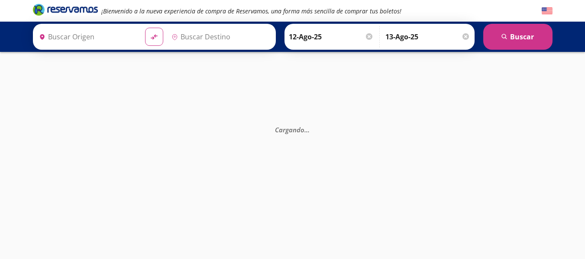
type input "[GEOGRAPHIC_DATA], [GEOGRAPHIC_DATA]"
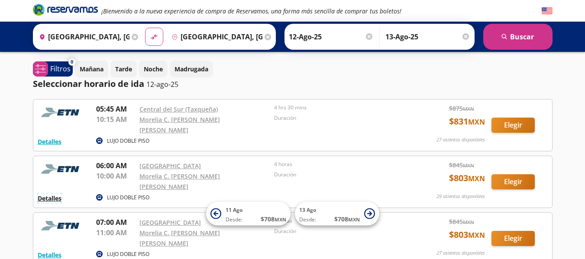
click at [53, 194] on button "Detalles" at bounding box center [50, 198] width 24 height 9
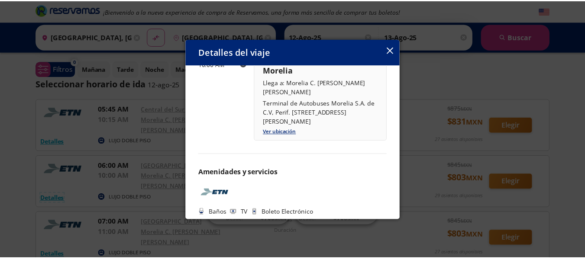
scroll to position [168, 0]
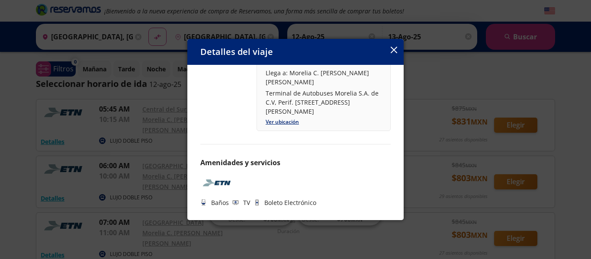
click at [426, 219] on div "Detalles del viaje Salida: 12 Ago 25 4 horas llega: 12 Ago 25 Itinerario 06:00 …" at bounding box center [295, 129] width 591 height 259
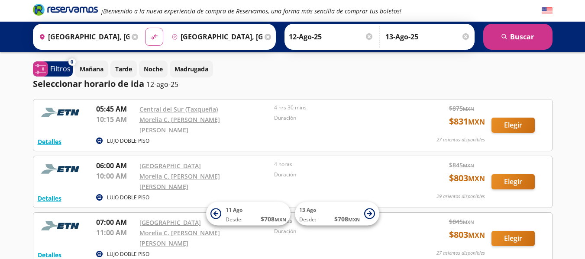
click at [131, 194] on p "LUJO DOBLE PISO" at bounding box center [128, 198] width 42 height 8
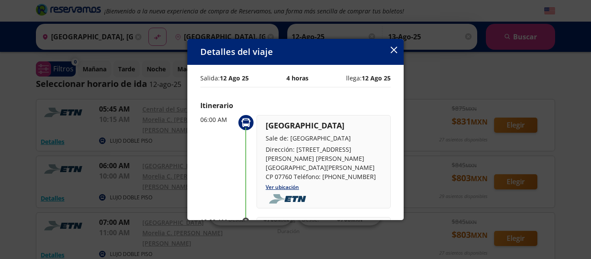
click at [391, 53] on icon "button" at bounding box center [394, 50] width 6 height 6
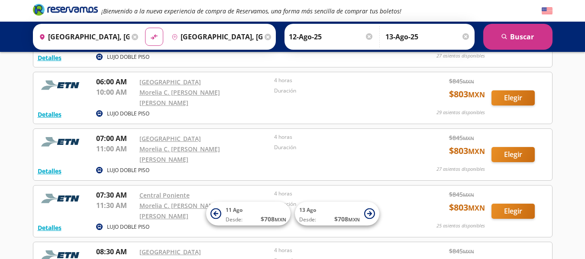
scroll to position [85, 0]
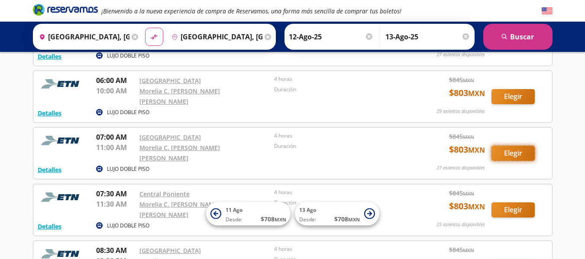
click at [513, 146] on button "Elegir" at bounding box center [512, 153] width 43 height 15
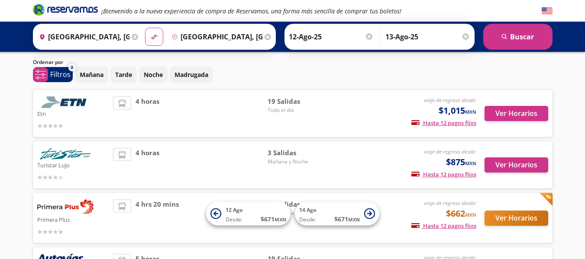
scroll to position [23, 0]
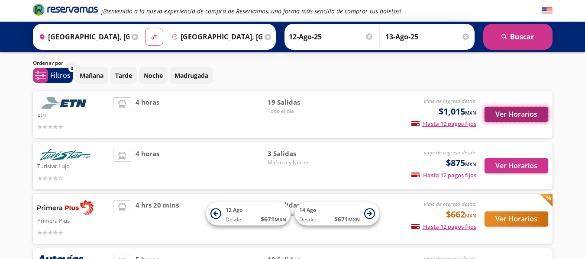
click at [513, 113] on button "Ver Horarios" at bounding box center [516, 114] width 64 height 15
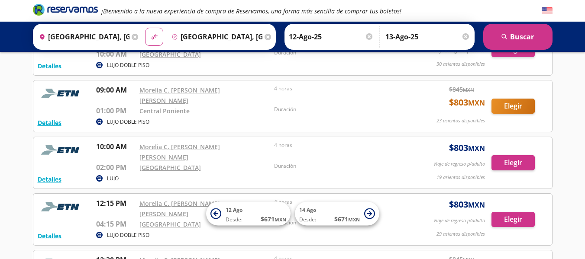
scroll to position [368, 0]
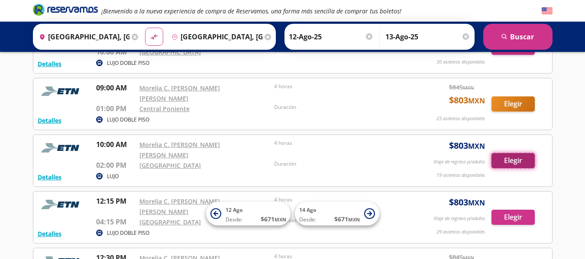
click at [507, 153] on button "Elegir" at bounding box center [512, 160] width 43 height 15
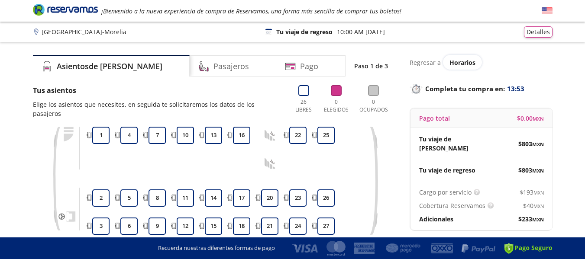
drag, startPoint x: 584, startPoint y: 120, endPoint x: 590, endPoint y: 136, distance: 17.3
click at [584, 136] on html "Group 9 Created with Sketch. Elige tus asientos de ida Ciudad de México - Morel…" at bounding box center [292, 169] width 585 height 339
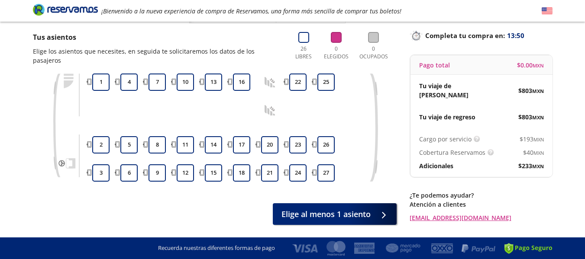
scroll to position [55, 0]
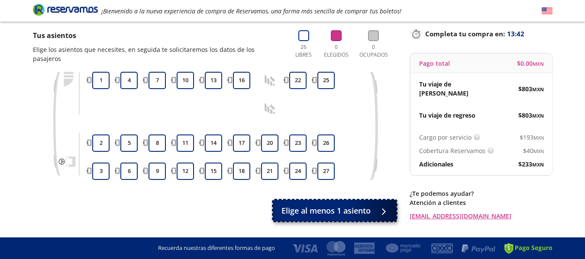
click at [343, 205] on span "Elige al menos 1 asiento" at bounding box center [325, 211] width 89 height 12
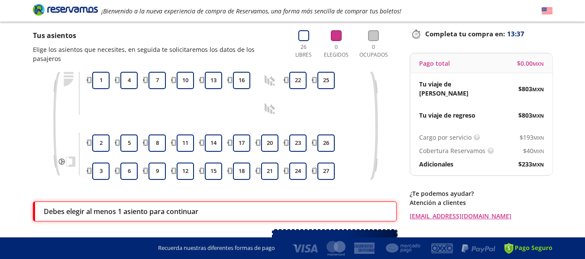
scroll to position [55, 0]
click at [99, 75] on button "1" at bounding box center [100, 80] width 17 height 17
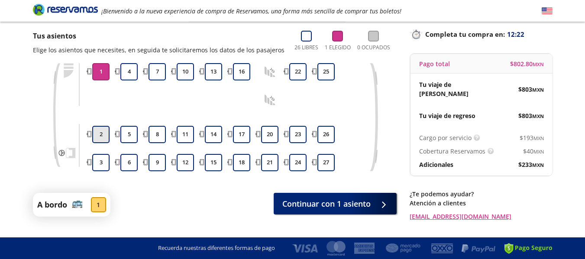
click at [96, 132] on button "2" at bounding box center [100, 134] width 17 height 17
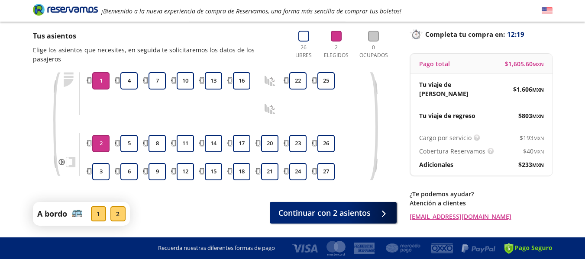
click at [97, 135] on button "2" at bounding box center [100, 143] width 17 height 17
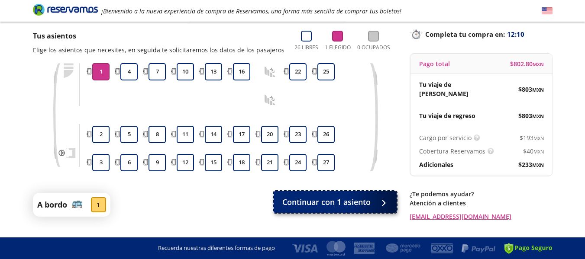
click at [312, 202] on span "Continuar con 1 asiento" at bounding box center [326, 203] width 88 height 12
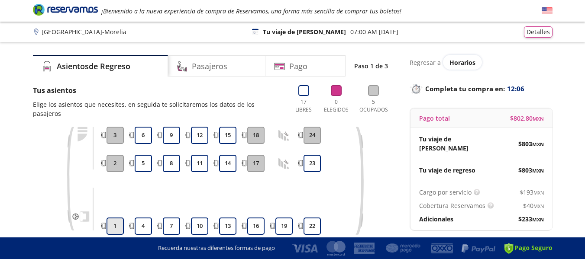
click at [115, 218] on button "1" at bounding box center [114, 226] width 17 height 17
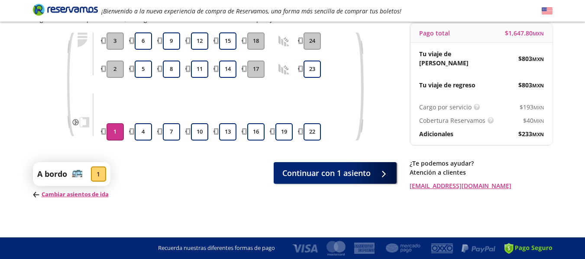
scroll to position [86, 0]
click at [68, 194] on p "Cambiar asientos de ida" at bounding box center [71, 194] width 77 height 9
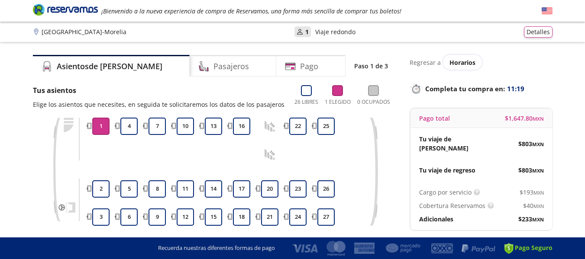
click at [452, 109] on div "Pago total $ 1,647.80 MXN" at bounding box center [481, 118] width 142 height 19
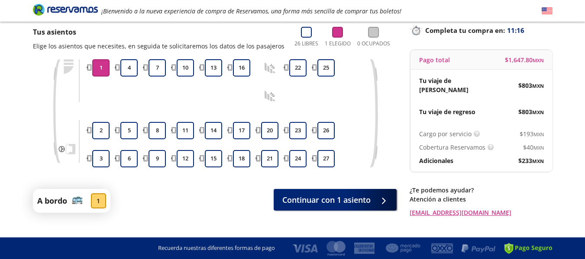
scroll to position [73, 0]
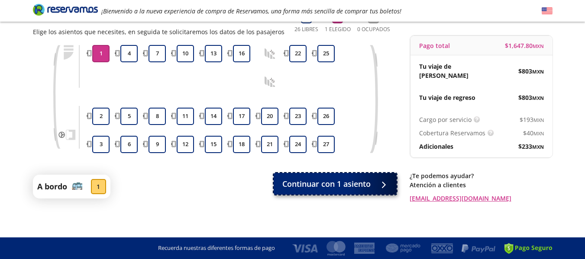
click at [298, 186] on span "Continuar con 1 asiento" at bounding box center [326, 184] width 88 height 12
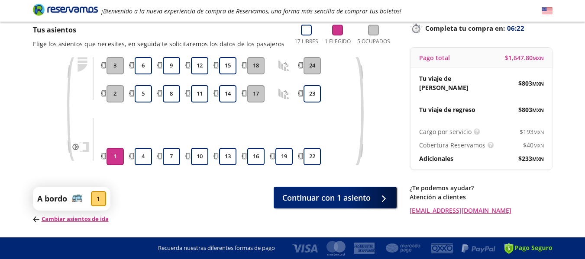
scroll to position [61, 0]
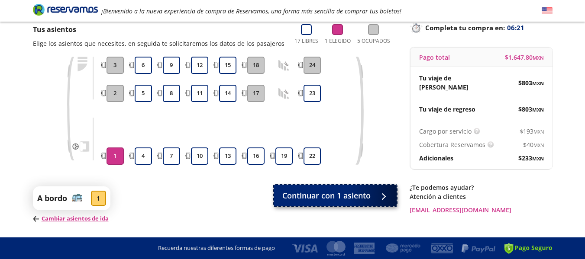
click at [354, 194] on span "Continuar con 1 asiento" at bounding box center [326, 196] width 88 height 12
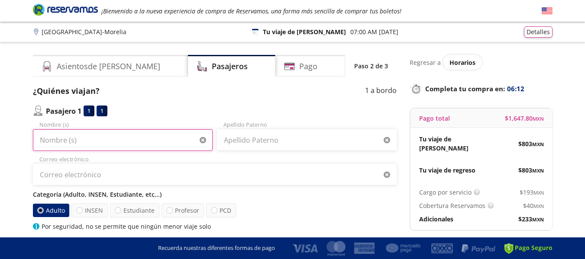
click at [107, 135] on input "Nombre (s)" at bounding box center [123, 140] width 180 height 22
type input "[PERSON_NAME]"
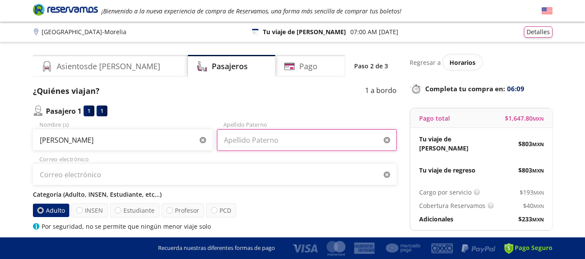
click at [239, 139] on input "Apellido Paterno" at bounding box center [307, 140] width 180 height 22
type input "[PERSON_NAME]"
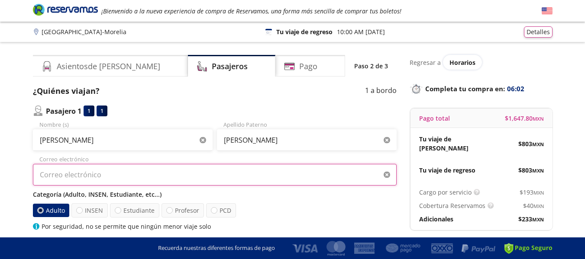
click at [248, 176] on input "Correo electrónico" at bounding box center [215, 175] width 364 height 22
type input "[EMAIL_ADDRESS][DOMAIN_NAME]"
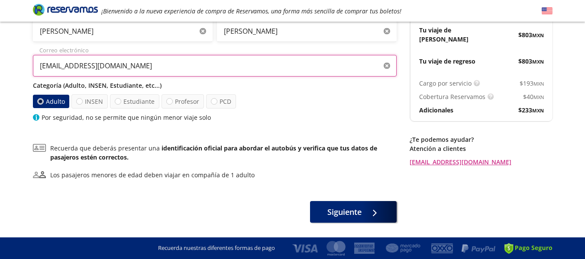
scroll to position [111, 0]
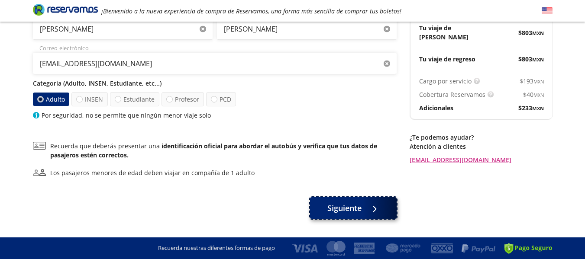
click at [341, 214] on button "Siguiente" at bounding box center [353, 208] width 87 height 22
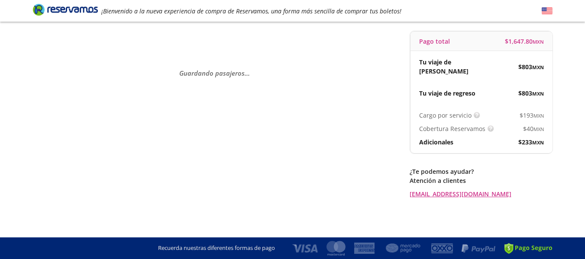
scroll to position [0, 0]
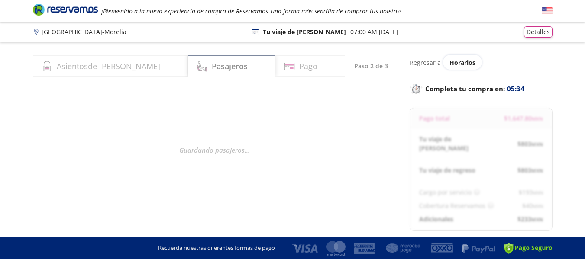
select select "MX"
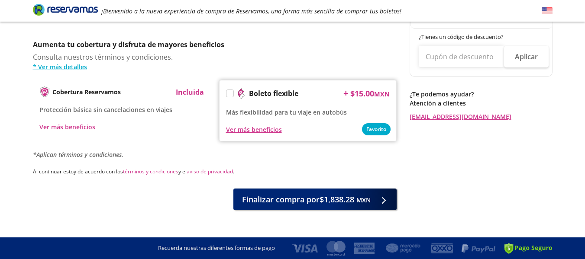
scroll to position [434, 0]
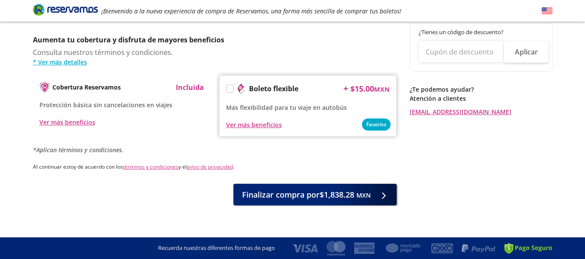
click at [231, 85] on label at bounding box center [229, 88] width 7 height 7
click at [231, 87] on input "Boleto flexible" at bounding box center [229, 90] width 6 height 6
click at [227, 87] on icon at bounding box center [229, 89] width 6 height 5
click at [227, 87] on input "Boleto flexible" at bounding box center [229, 90] width 6 height 6
click at [246, 120] on div "Ver más beneficios" at bounding box center [254, 124] width 56 height 9
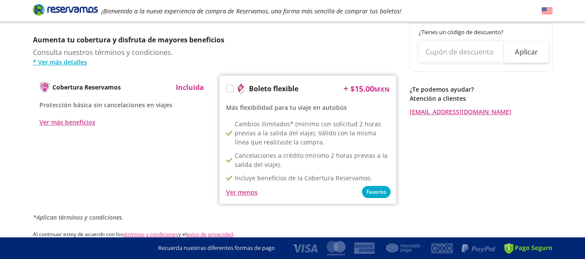
click at [230, 188] on div "Ver menos" at bounding box center [242, 192] width 32 height 9
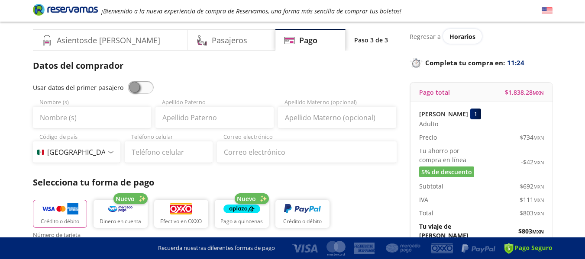
scroll to position [23, 0]
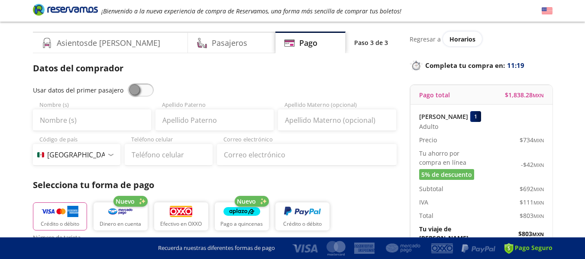
click at [134, 93] on span at bounding box center [141, 90] width 26 height 13
click at [128, 84] on input "checkbox" at bounding box center [128, 84] width 0 height 0
type input "[PERSON_NAME]"
type input "[EMAIL_ADDRESS][DOMAIN_NAME]"
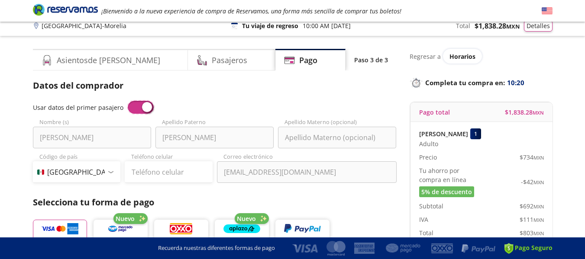
scroll to position [0, 0]
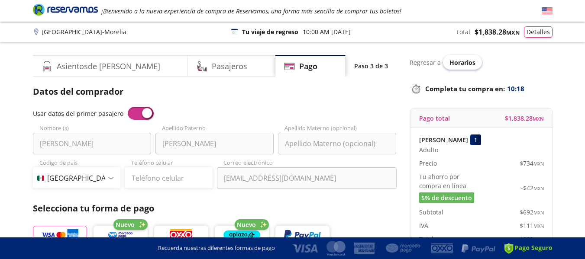
click at [460, 65] on span "Horarios" at bounding box center [462, 62] width 26 height 8
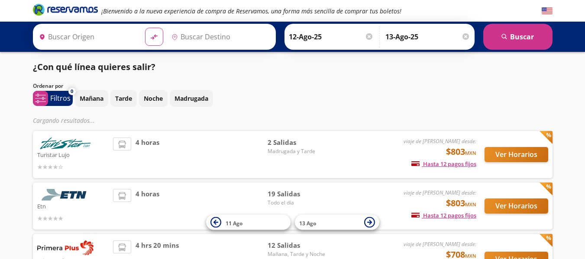
type input "[GEOGRAPHIC_DATA], [GEOGRAPHIC_DATA]"
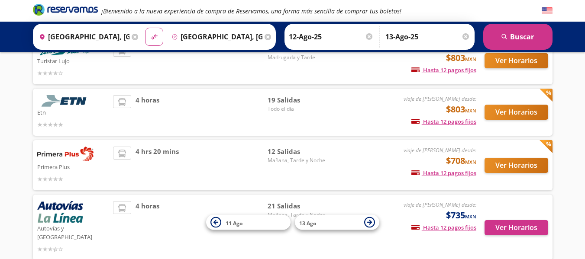
scroll to position [99, 0]
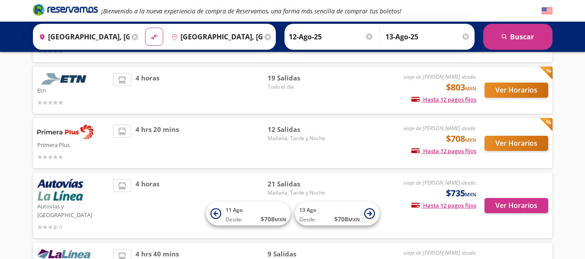
click at [506, 107] on div "Ver Horarios" at bounding box center [512, 90] width 72 height 34
click at [509, 91] on button "Ver Horarios" at bounding box center [516, 90] width 64 height 15
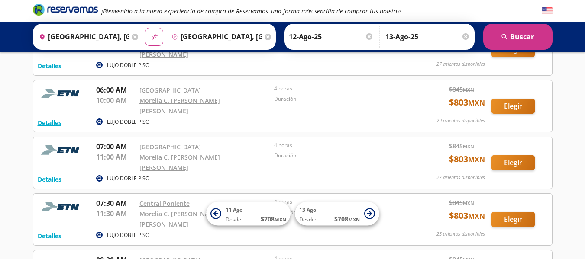
scroll to position [79, 0]
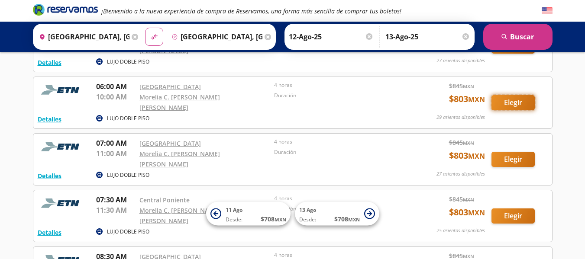
click at [517, 95] on button "Elegir" at bounding box center [512, 102] width 43 height 15
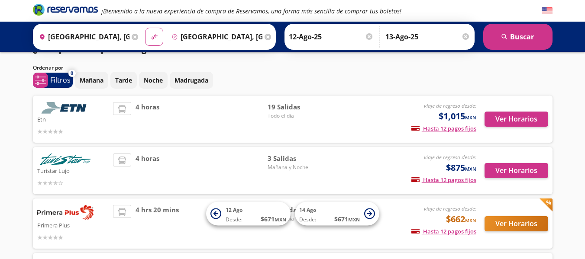
scroll to position [19, 0]
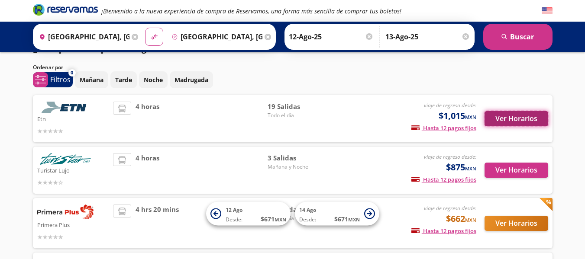
click at [511, 125] on button "Ver Horarios" at bounding box center [516, 118] width 64 height 15
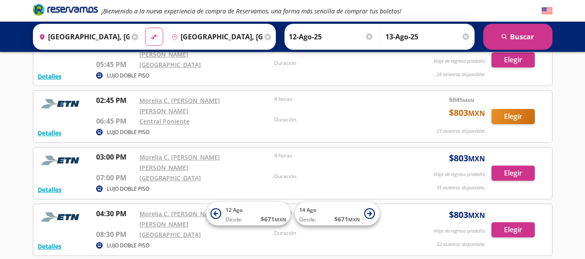
scroll to position [631, 0]
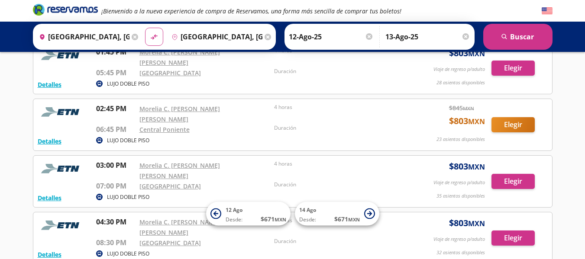
click at [231, 50] on div "Origen heroicons:map-pin-20-solid Ciudad de México, Distrito Federal Destino pi…" at bounding box center [292, 37] width 585 height 30
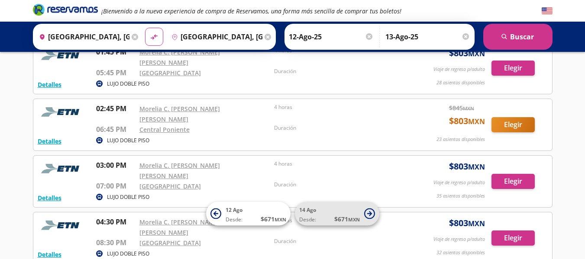
click at [371, 214] on icon at bounding box center [369, 213] width 5 height 5
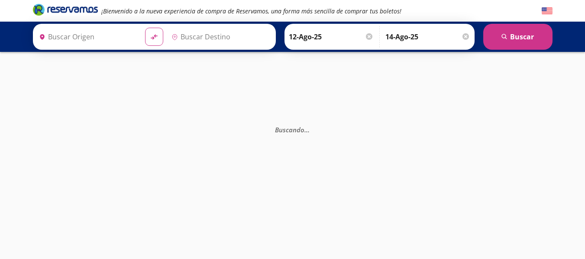
type input "[GEOGRAPHIC_DATA], [GEOGRAPHIC_DATA]"
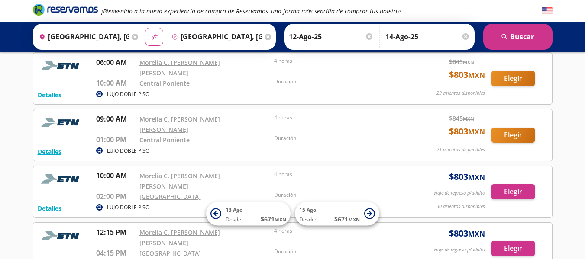
scroll to position [340, 0]
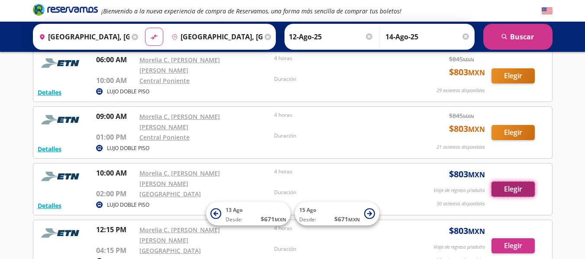
click at [516, 182] on button "Elegir" at bounding box center [512, 189] width 43 height 15
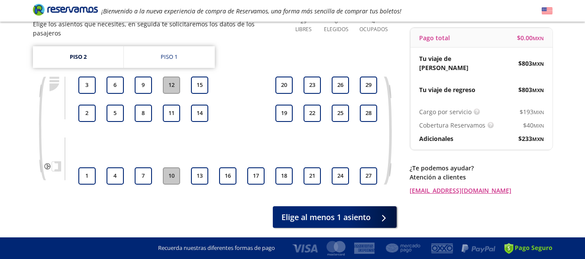
scroll to position [81, 0]
click at [98, 47] on link "Piso 2" at bounding box center [78, 57] width 90 height 22
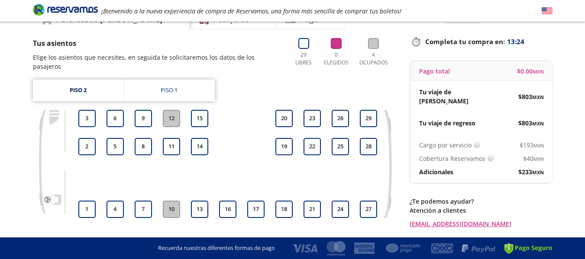
scroll to position [46, 0]
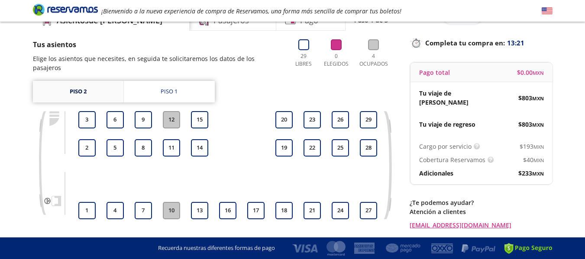
click at [82, 81] on link "Piso 2" at bounding box center [78, 92] width 90 height 22
click at [84, 82] on link "Piso 2" at bounding box center [78, 92] width 90 height 22
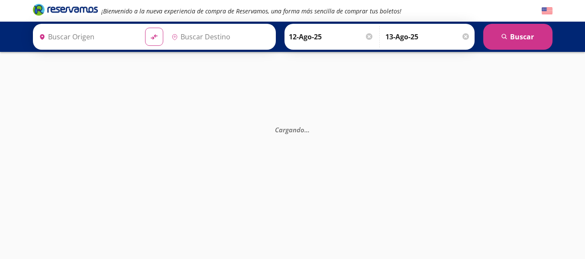
type input "[GEOGRAPHIC_DATA], [GEOGRAPHIC_DATA]"
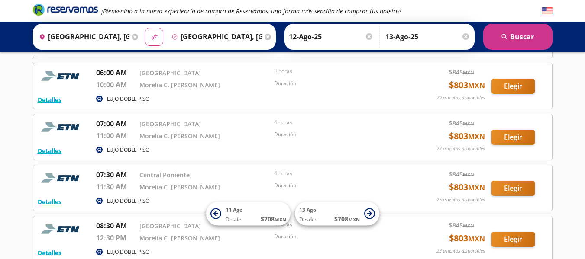
scroll to position [89, 0]
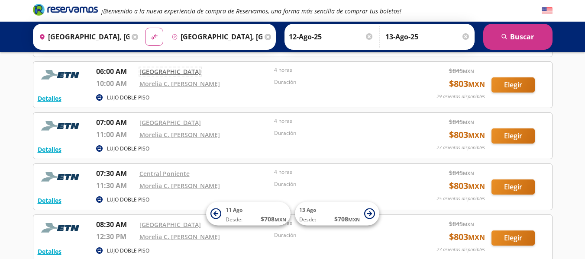
click at [165, 74] on link "[GEOGRAPHIC_DATA]" at bounding box center [169, 72] width 61 height 8
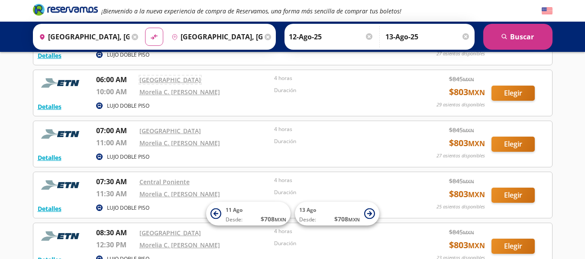
scroll to position [83, 0]
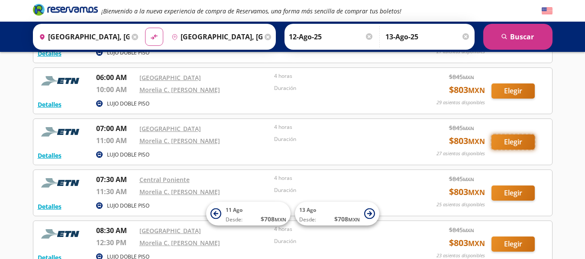
click at [503, 139] on button "Elegir" at bounding box center [512, 142] width 43 height 15
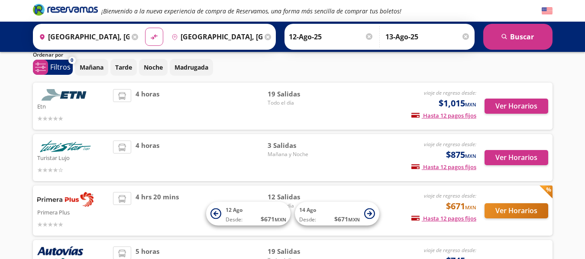
scroll to position [23, 0]
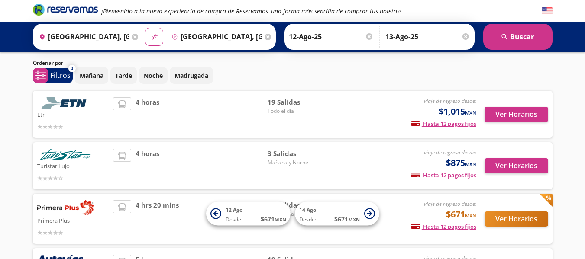
click at [363, 121] on div "viaje de regreso desde: $1,015 MXN Hasta 12 pagos fijos Pagos fijos en compras …" at bounding box center [403, 114] width 143 height 34
click at [505, 113] on button "Ver Horarios" at bounding box center [516, 114] width 64 height 15
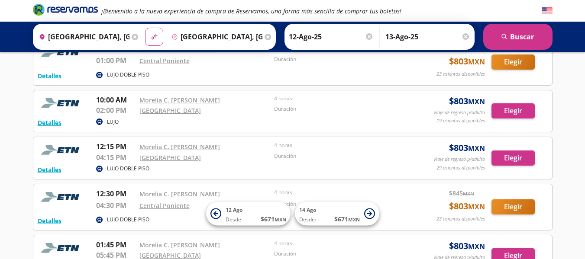
scroll to position [358, 0]
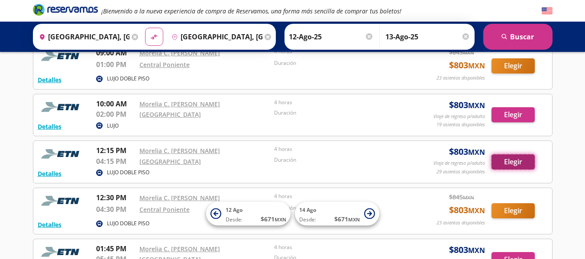
click at [512, 158] on button "Elegir" at bounding box center [512, 162] width 43 height 15
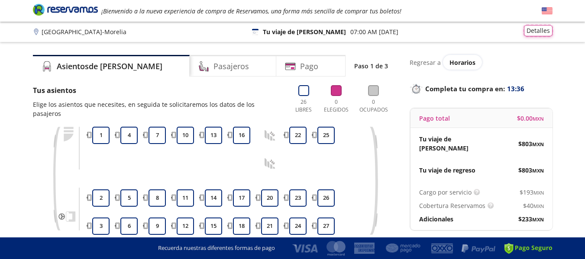
click at [537, 29] on button "Detalles" at bounding box center [538, 30] width 29 height 11
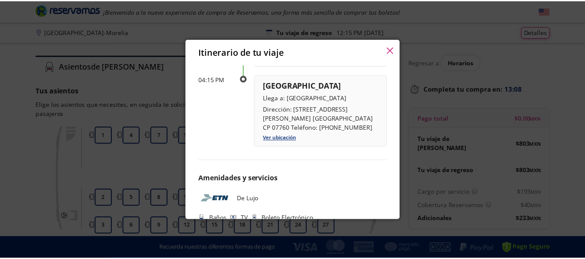
scroll to position [511, 0]
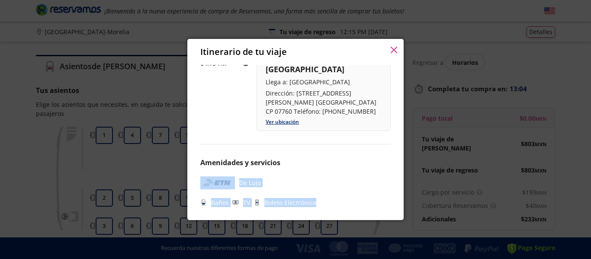
drag, startPoint x: 406, startPoint y: 210, endPoint x: 400, endPoint y: 174, distance: 35.9
click at [401, 172] on div "Itinerario de tu viaje Pago total $ 0.00 MXN Tu viaje de ida $ 803 MXN Tu viaje…" at bounding box center [295, 129] width 591 height 259
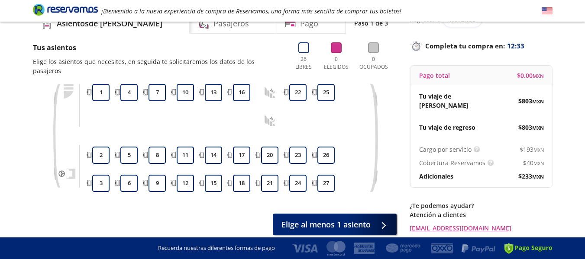
scroll to position [45, 0]
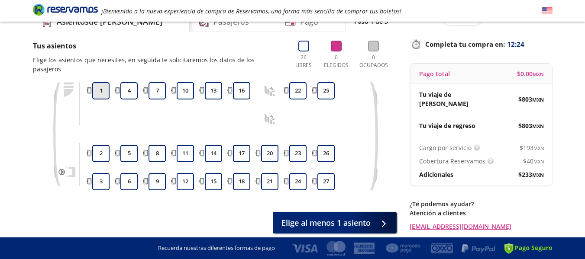
click at [100, 83] on button "1" at bounding box center [100, 90] width 17 height 17
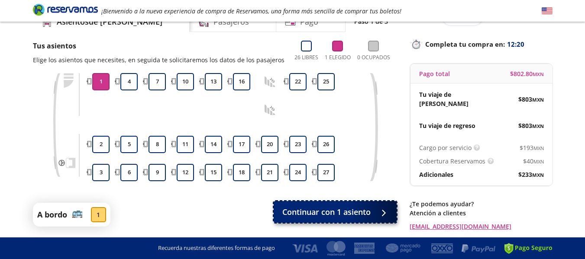
click at [308, 207] on span "Continuar con 1 asiento" at bounding box center [326, 212] width 88 height 12
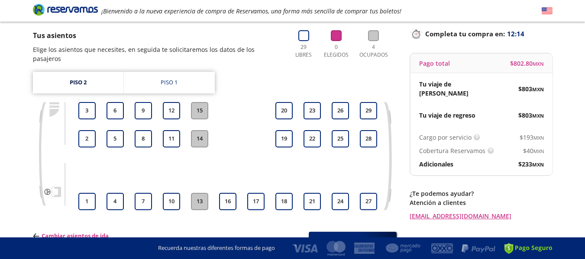
scroll to position [56, 0]
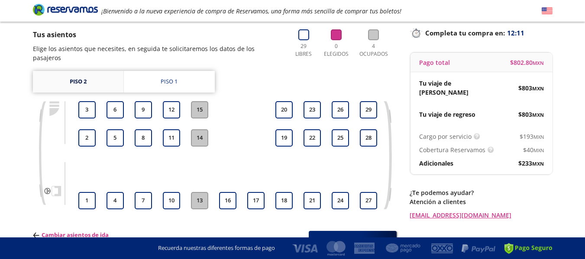
click at [88, 73] on link "Piso 2" at bounding box center [78, 82] width 90 height 22
click at [87, 71] on link "Piso 2" at bounding box center [78, 82] width 90 height 22
click at [87, 193] on button "1" at bounding box center [86, 200] width 17 height 17
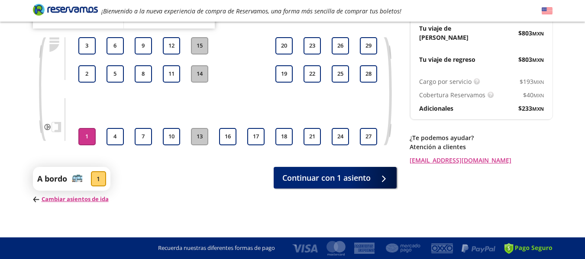
scroll to position [116, 0]
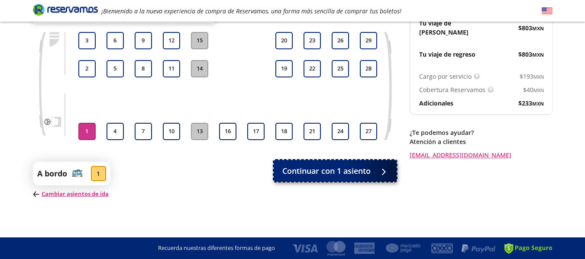
click at [309, 171] on span "Continuar con 1 asiento" at bounding box center [326, 171] width 88 height 12
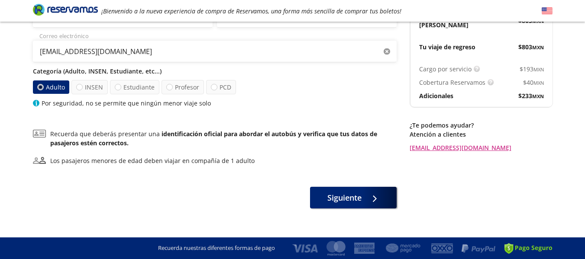
scroll to position [124, 0]
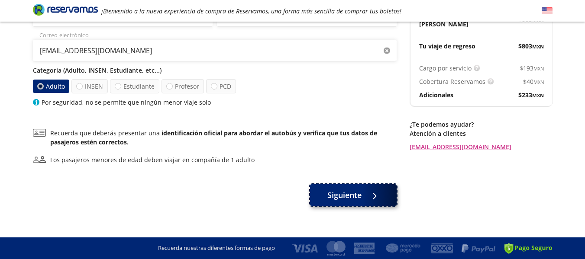
click at [330, 196] on span "Siguiente" at bounding box center [344, 196] width 34 height 12
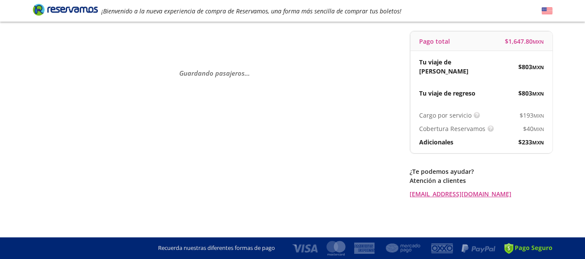
scroll to position [0, 0]
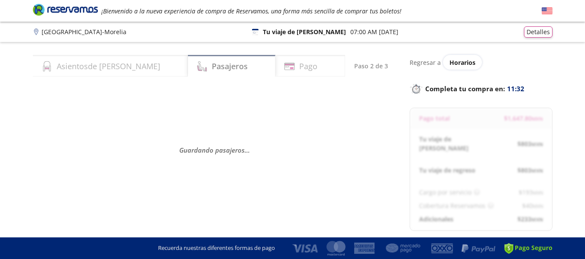
drag, startPoint x: 330, startPoint y: 196, endPoint x: 330, endPoint y: 190, distance: 6.1
click at [330, 190] on div "Guardando pasajeros . . ." at bounding box center [215, 150] width 364 height 130
select select "MX"
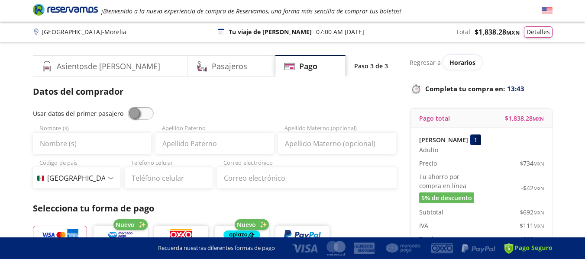
click at [138, 119] on span at bounding box center [141, 113] width 26 height 13
click at [128, 107] on input "checkbox" at bounding box center [128, 107] width 0 height 0
type input "[PERSON_NAME]"
type input "[EMAIL_ADDRESS][DOMAIN_NAME]"
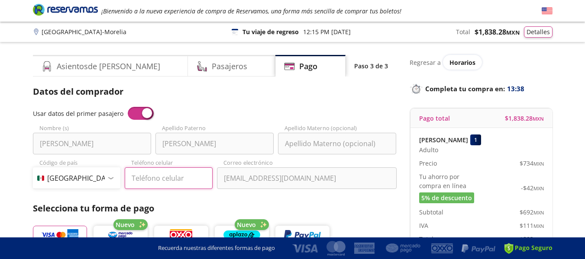
click at [153, 183] on input "Teléfono celular" at bounding box center [169, 179] width 88 height 22
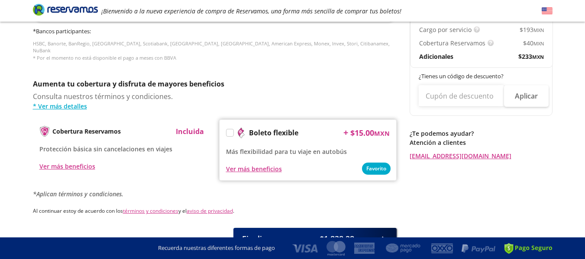
scroll to position [388, 0]
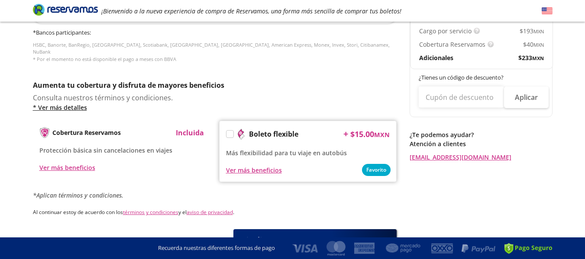
type input "81 8704 4050"
click at [54, 104] on link "* Ver más detalles" at bounding box center [215, 107] width 364 height 9
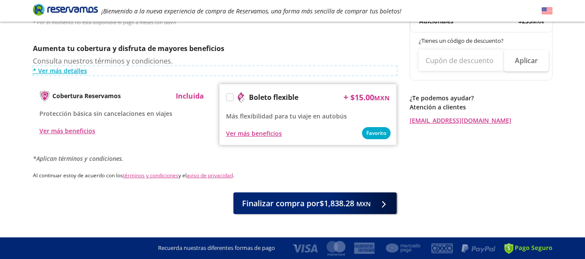
scroll to position [434, 0]
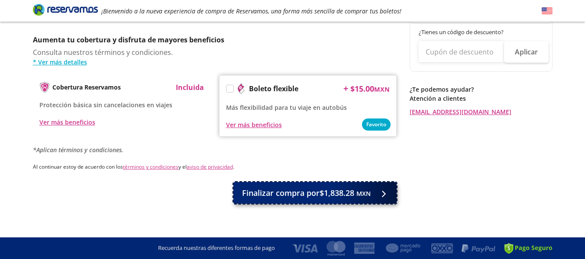
click at [348, 187] on span "Finalizar compra por $1,838.28 MXN" at bounding box center [306, 193] width 129 height 12
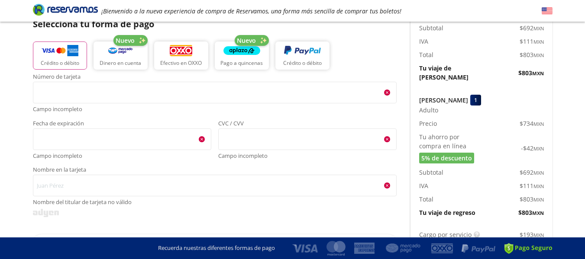
scroll to position [186, 0]
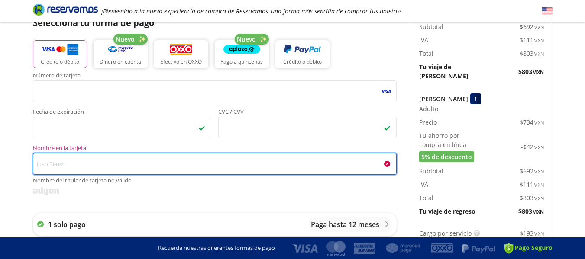
click at [85, 167] on input "Nombre en la tarjeta Nombre del titular de tarjeta no válido" at bounding box center [215, 164] width 364 height 22
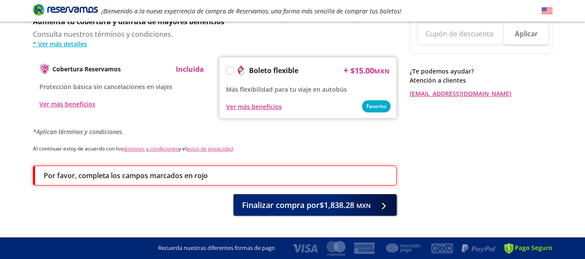
scroll to position [462, 0]
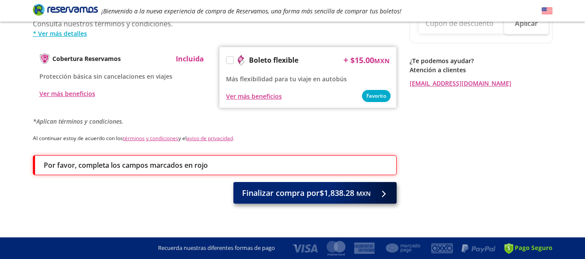
type input "[PERSON_NAME]"
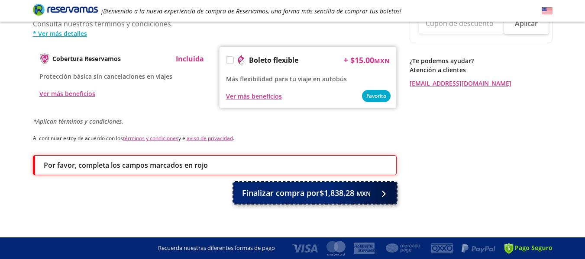
click at [314, 187] on span "Finalizar compra por $1,838.28 MXN" at bounding box center [306, 193] width 129 height 12
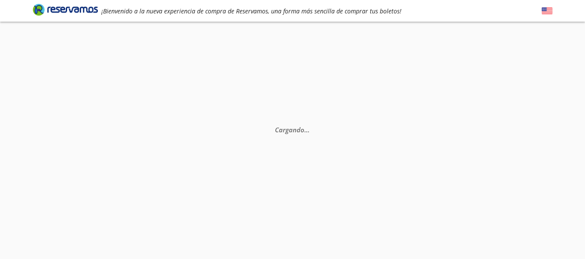
scroll to position [0, 0]
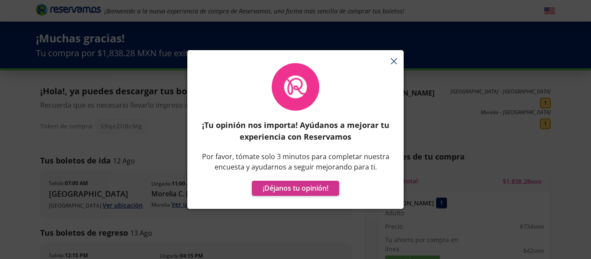
click at [397, 62] on div "¡Tu opinión nos importa! Ayúdanos a mejorar tu experiencia con Reservamos Por f…" at bounding box center [295, 134] width 216 height 150
click at [395, 60] on div "¡Tu opinión nos importa! Ayúdanos a mejorar tu experiencia con Reservamos Por f…" at bounding box center [295, 134] width 216 height 150
click at [394, 57] on button "button" at bounding box center [394, 62] width 6 height 10
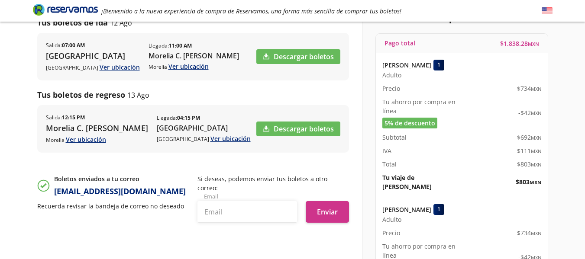
scroll to position [136, 0]
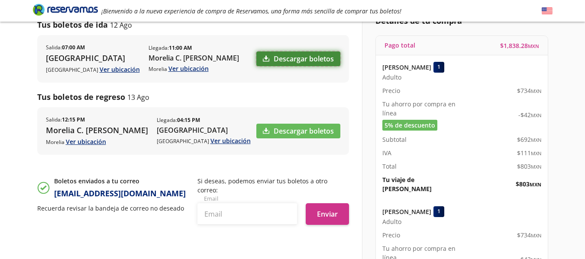
click at [300, 61] on link "Descargar boletos" at bounding box center [298, 59] width 84 height 15
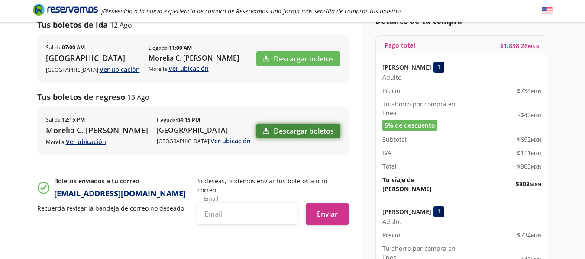
click at [295, 139] on link "Descargar boletos" at bounding box center [298, 131] width 84 height 15
